Goal: Find specific page/section: Find specific page/section

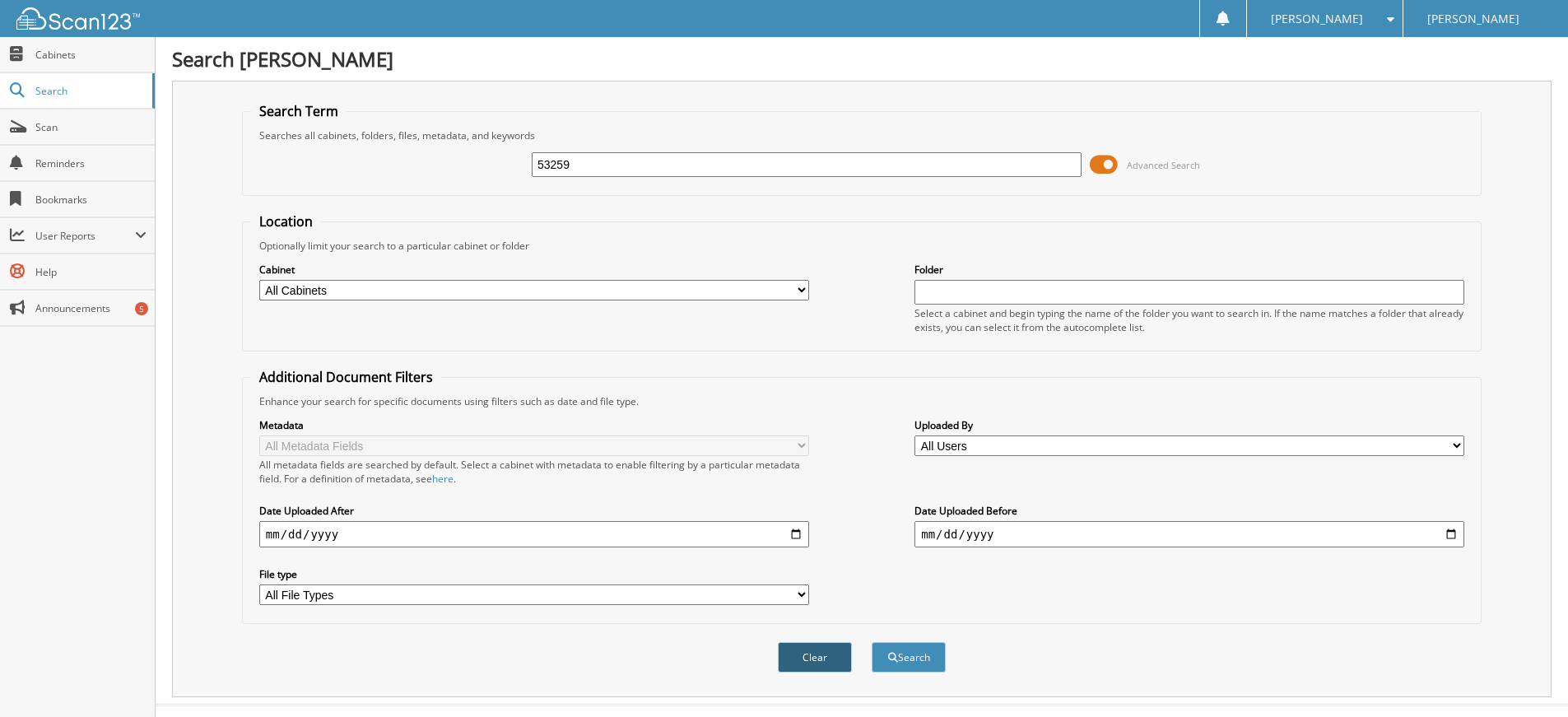
type input "53259"
click at [807, 663] on button "Clear" at bounding box center [814, 657] width 74 height 30
drag, startPoint x: 611, startPoint y: 159, endPoint x: 612, endPoint y: 148, distance: 11.0
click at [611, 159] on input "text" at bounding box center [807, 164] width 550 height 25
type input "53259"
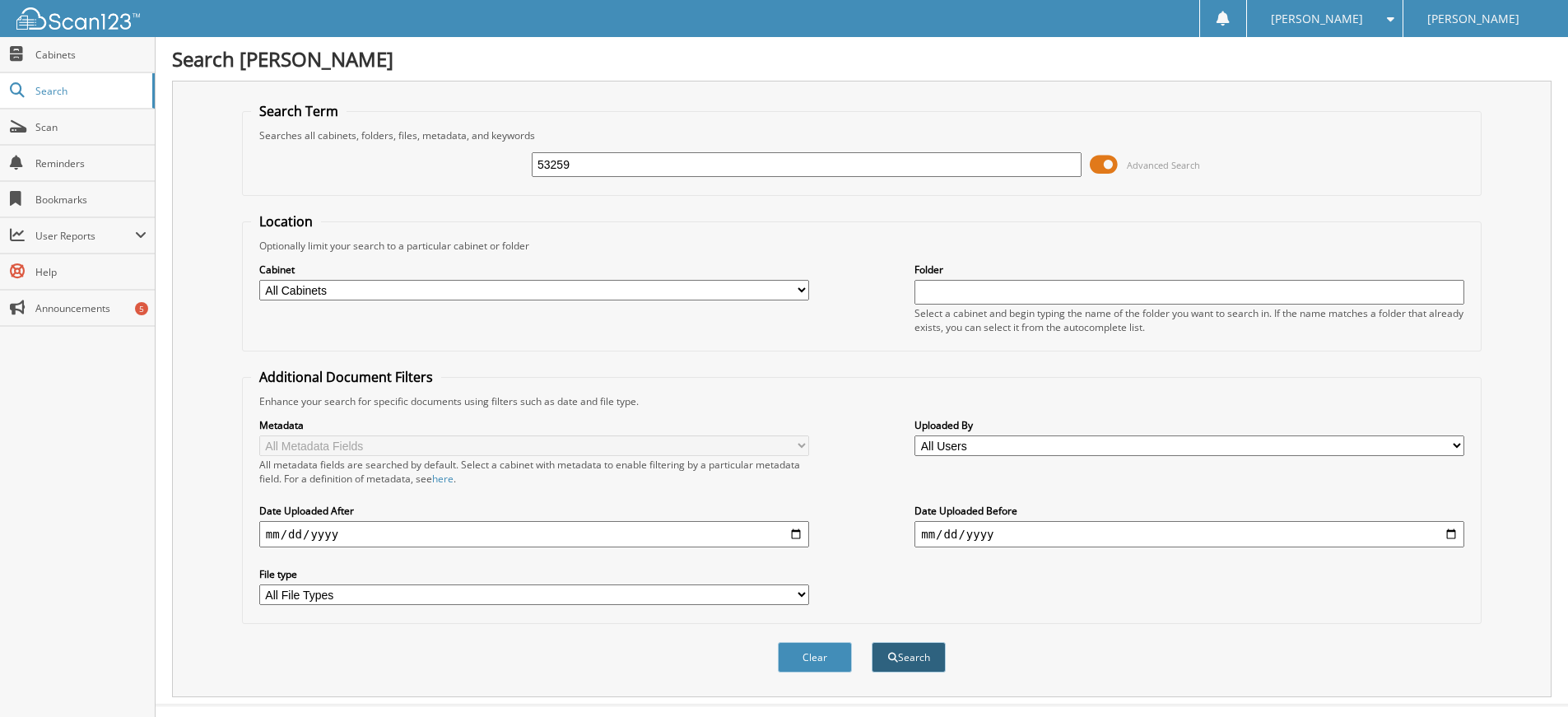
click at [882, 658] on button "Search" at bounding box center [909, 657] width 74 height 30
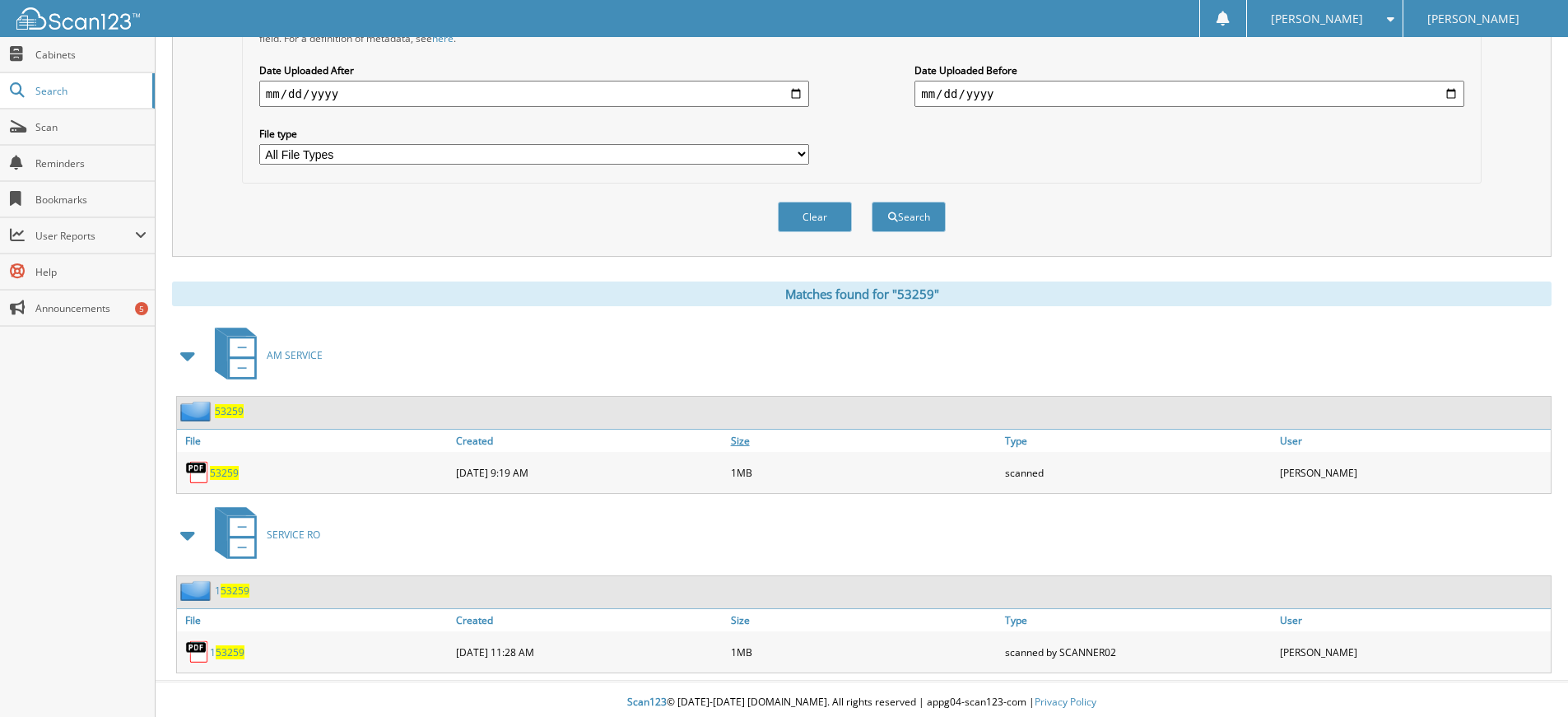
scroll to position [447, 0]
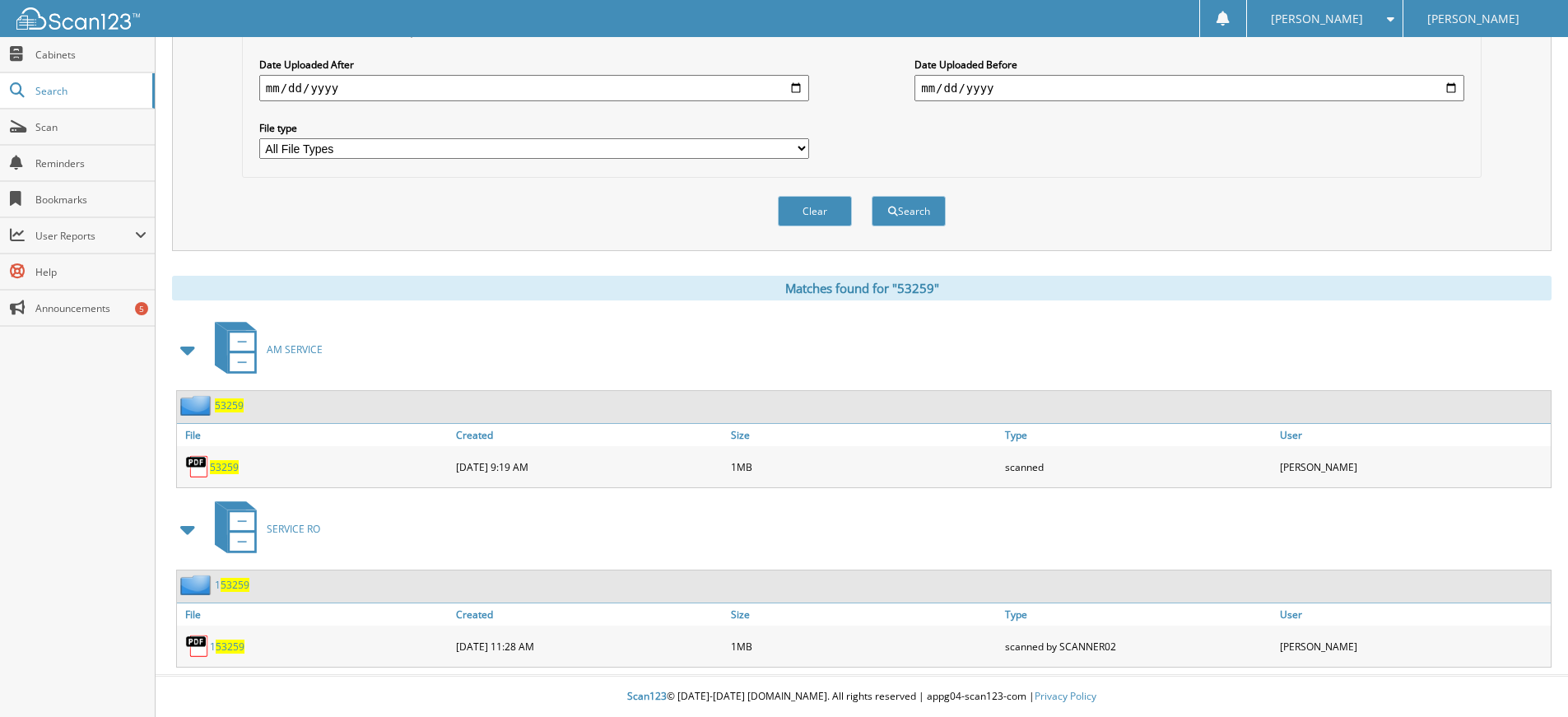
click at [208, 464] on img at bounding box center [197, 467] width 25 height 25
click at [215, 465] on span "53259" at bounding box center [224, 467] width 28 height 14
click at [223, 475] on div "53259" at bounding box center [314, 467] width 275 height 33
click at [223, 464] on span "53259" at bounding box center [224, 467] width 28 height 14
click at [229, 467] on span "53259" at bounding box center [224, 467] width 28 height 14
